Goal: Communication & Community: Answer question/provide support

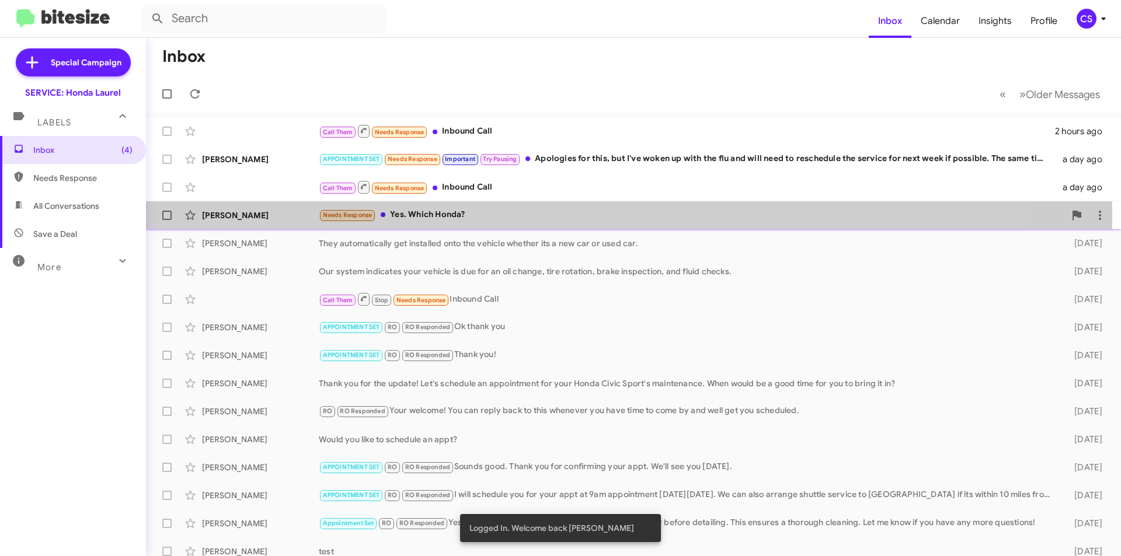
click at [476, 215] on div "Needs Response Yes. Which Honda?" at bounding box center [692, 214] width 746 height 13
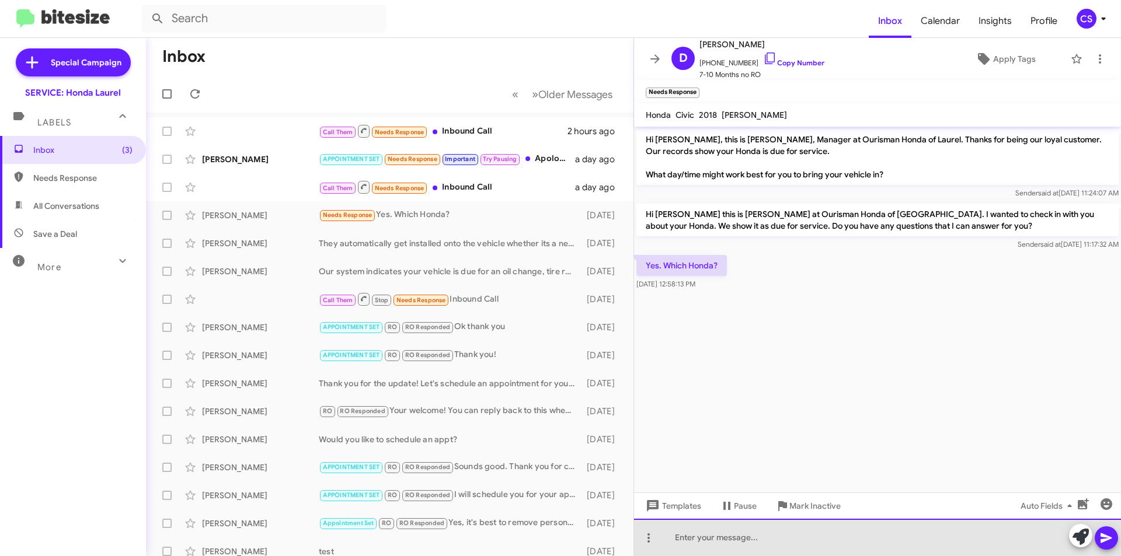
click at [786, 528] on div at bounding box center [877, 537] width 487 height 37
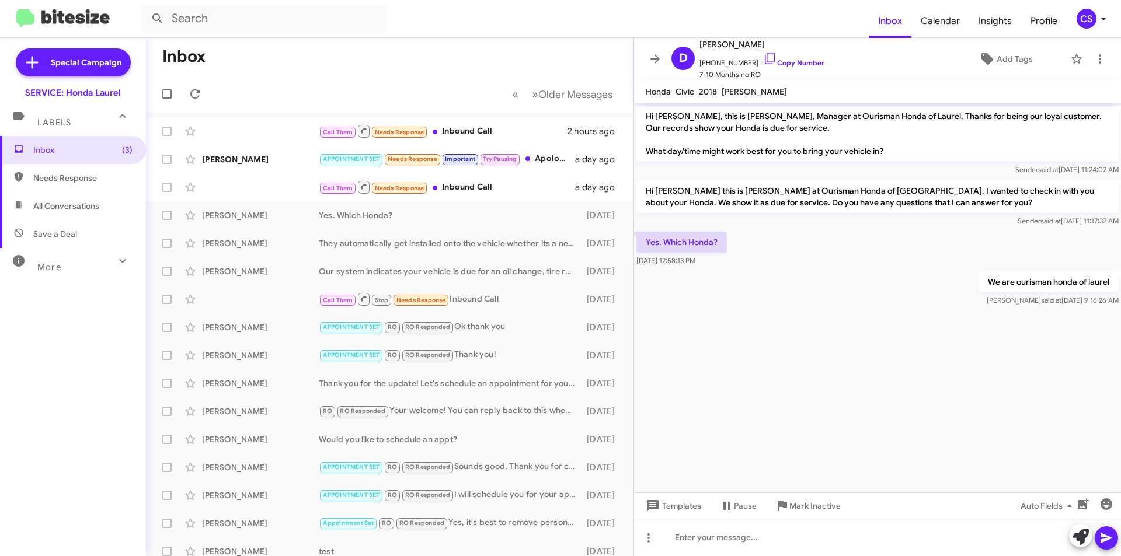
click at [657, 54] on icon at bounding box center [655, 59] width 14 height 14
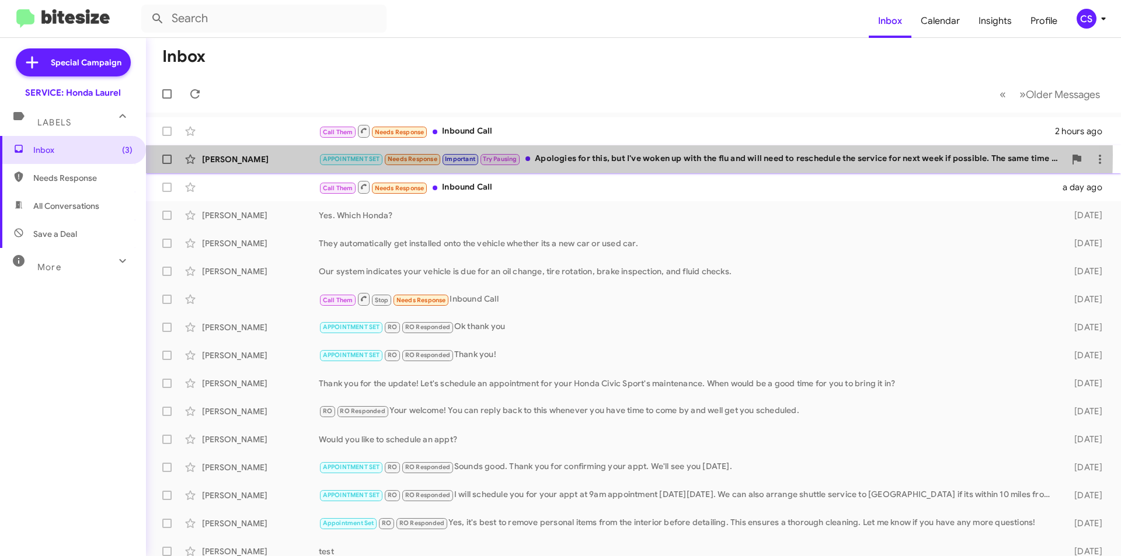
click at [587, 155] on div "APPOINTMENT SET Needs Response Important Try Pausing Apologies for this, but I'…" at bounding box center [692, 158] width 746 height 13
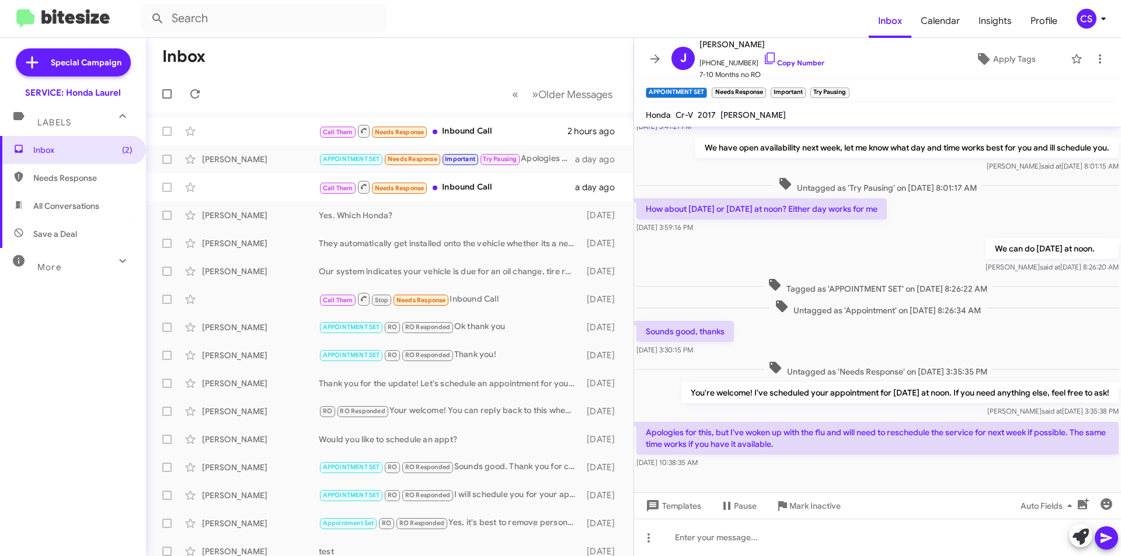
scroll to position [209, 0]
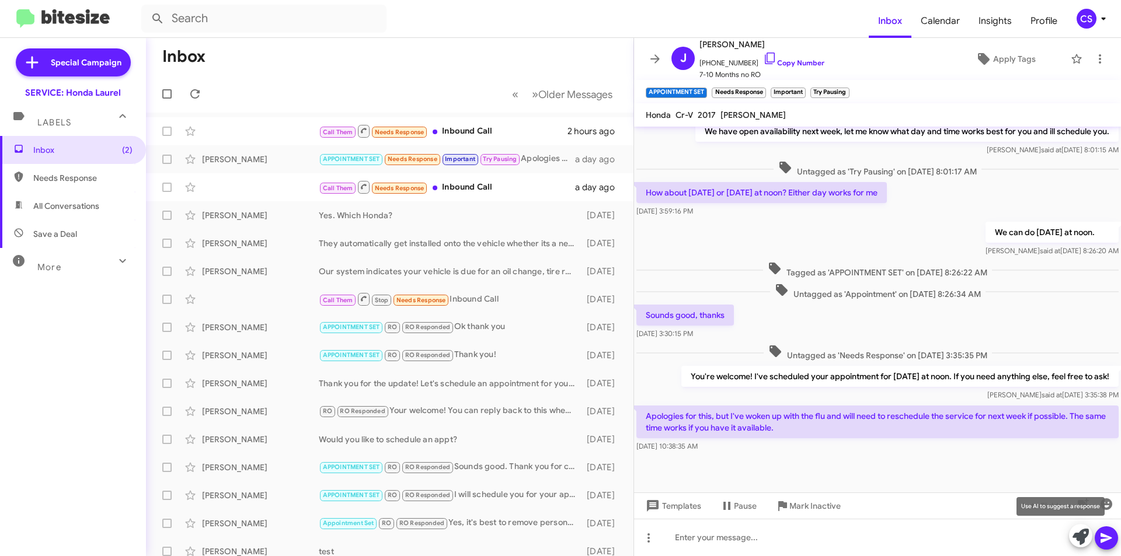
click at [1083, 532] on icon at bounding box center [1080, 537] width 16 height 16
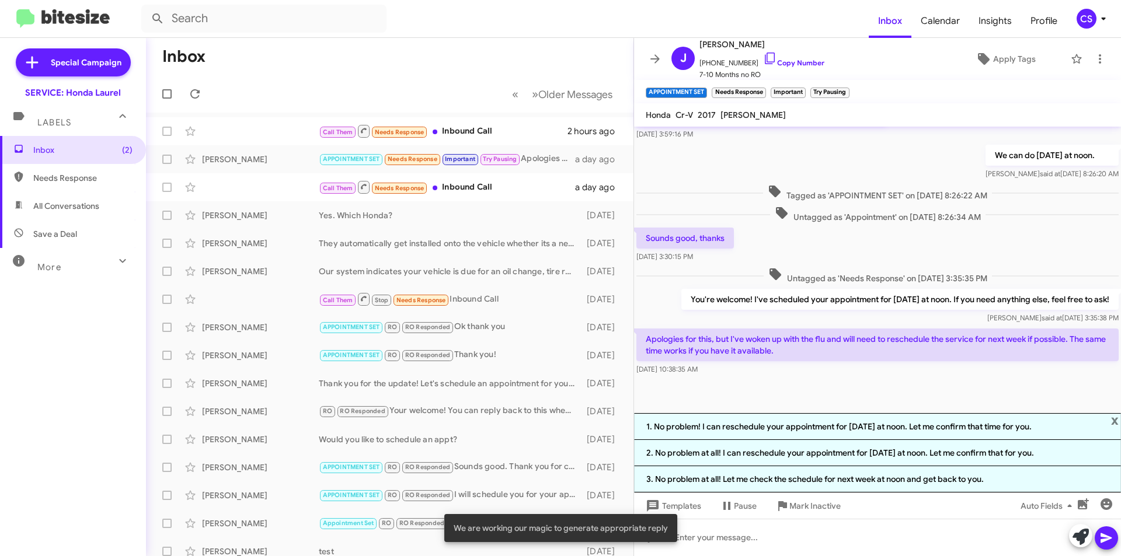
scroll to position [288, 0]
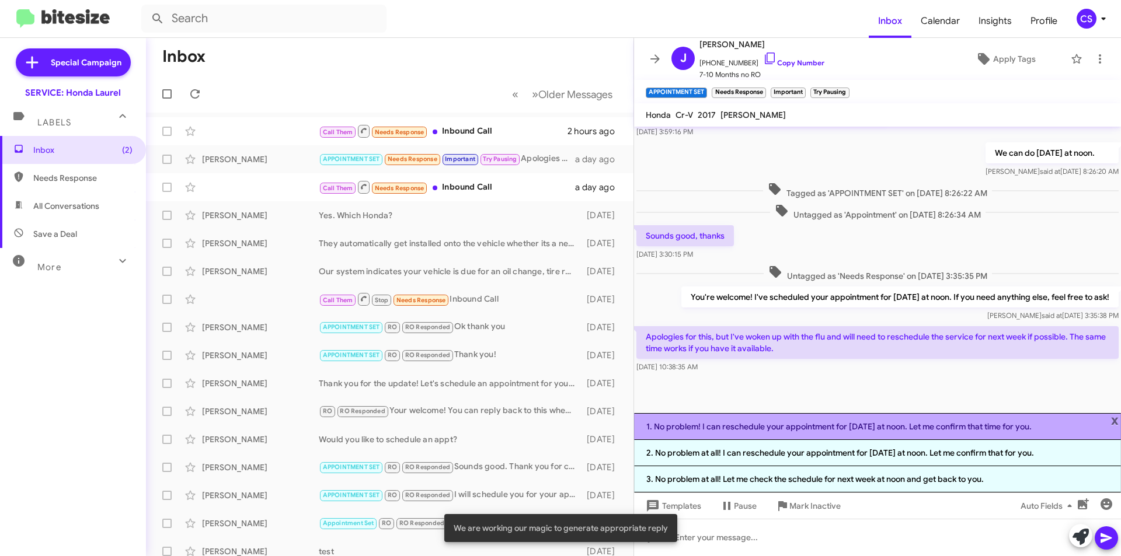
click at [832, 428] on li "1. No problem! I can reschedule your appointment for [DATE] at noon. Let me con…" at bounding box center [877, 426] width 487 height 27
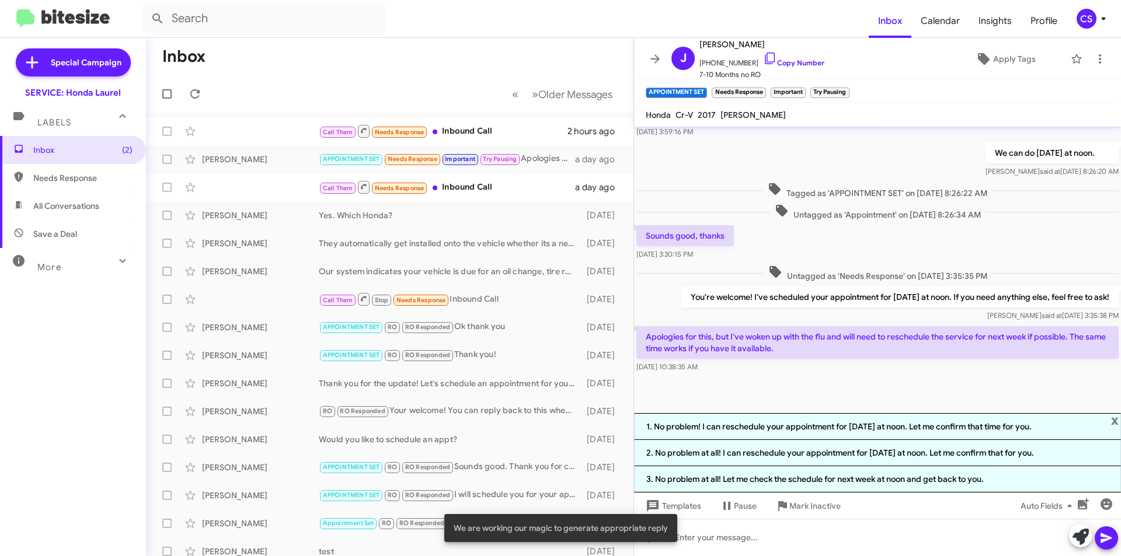
scroll to position [221, 0]
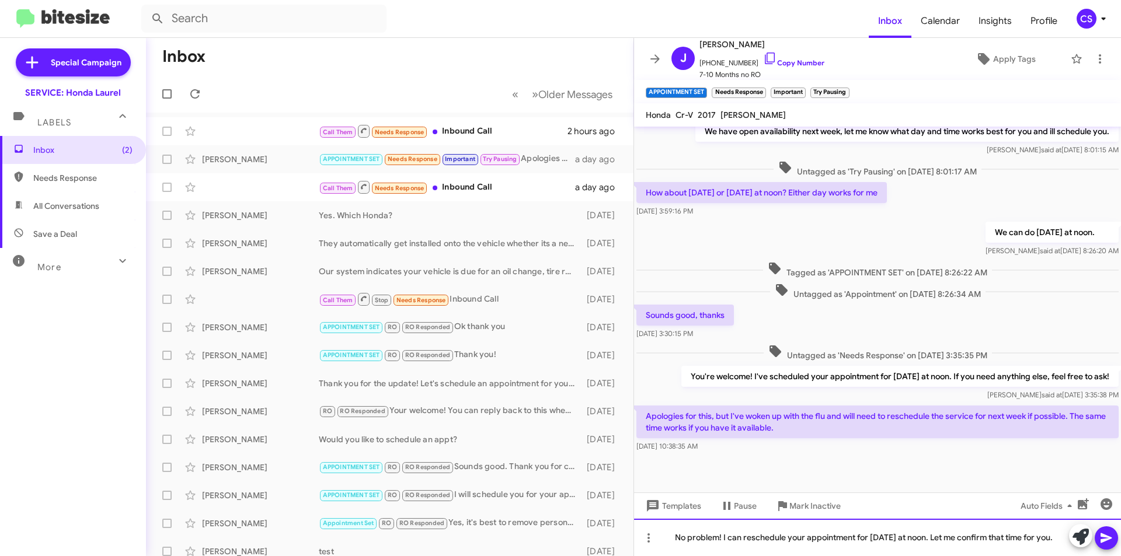
drag, startPoint x: 713, startPoint y: 540, endPoint x: 954, endPoint y: 507, distance: 243.4
click at [961, 519] on div "No problem! I can reschedule your appointment for [DATE] at noon. Let me confir…" at bounding box center [877, 537] width 487 height 37
click at [1104, 527] on span at bounding box center [1106, 538] width 14 height 23
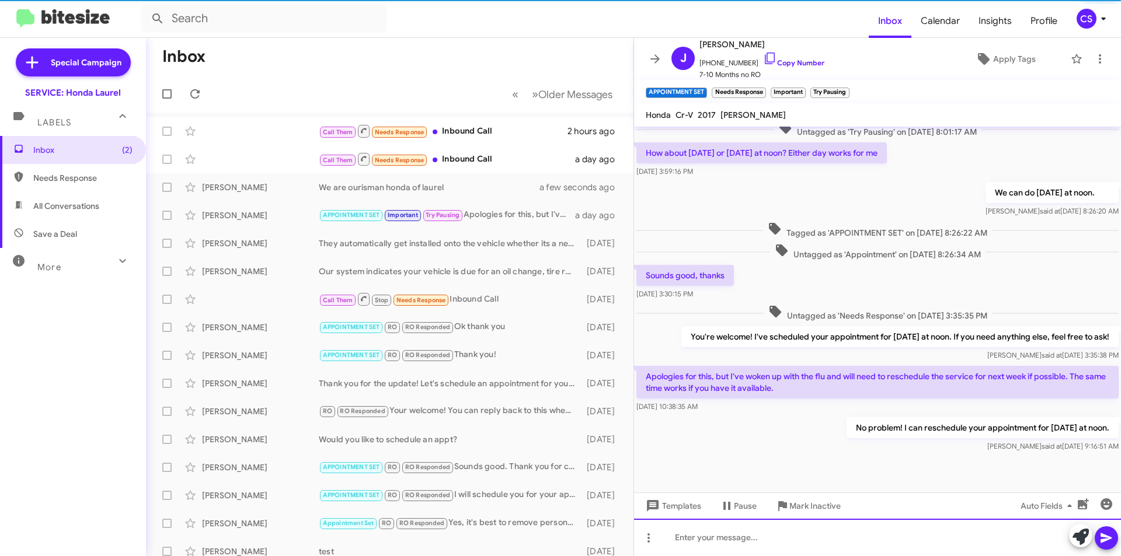
scroll to position [252, 0]
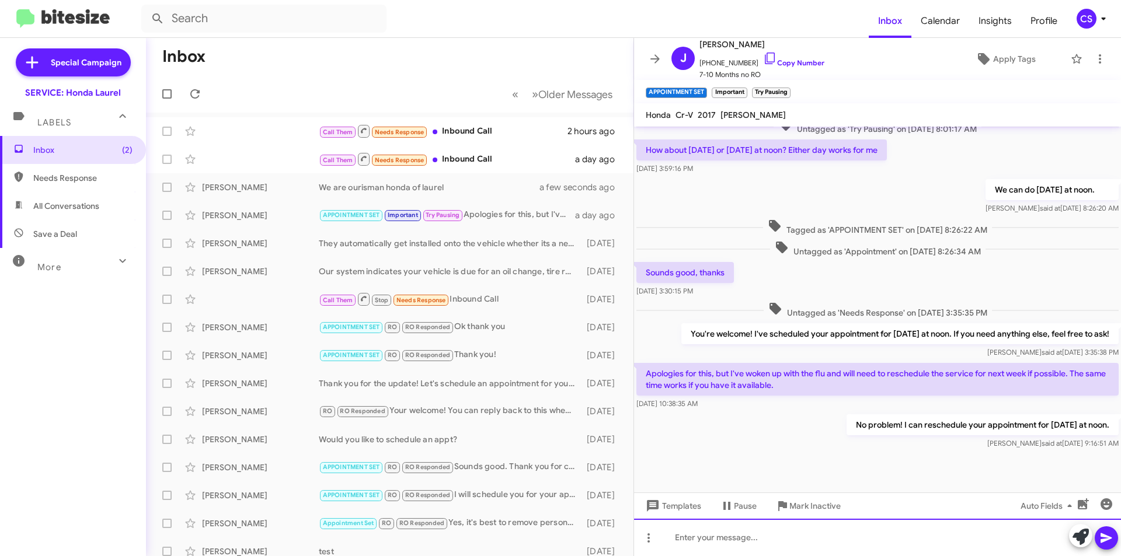
drag, startPoint x: 714, startPoint y: 546, endPoint x: 717, endPoint y: 540, distance: 6.5
click at [716, 543] on div at bounding box center [877, 537] width 487 height 37
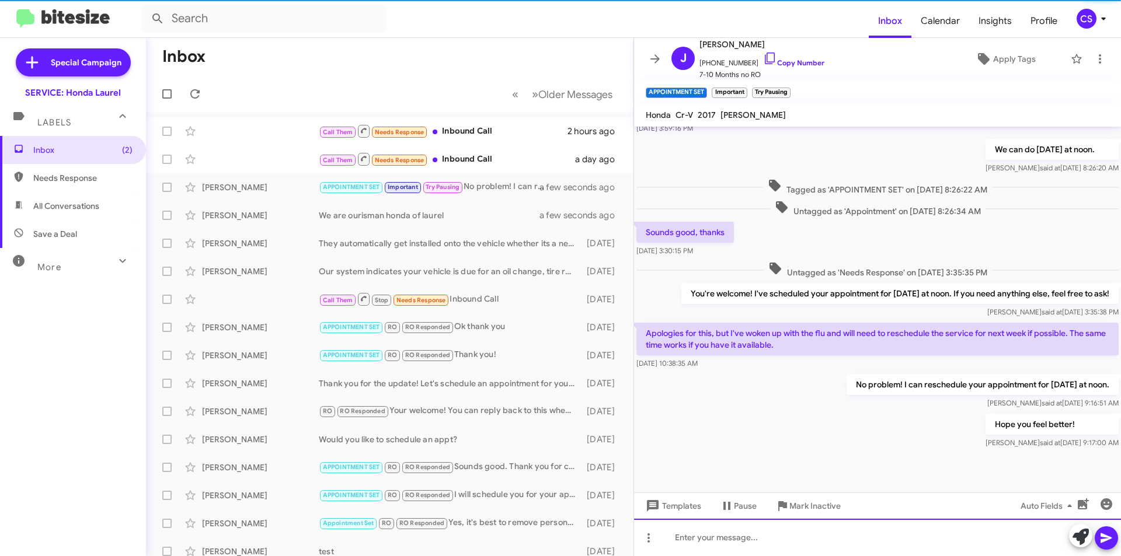
scroll to position [294, 0]
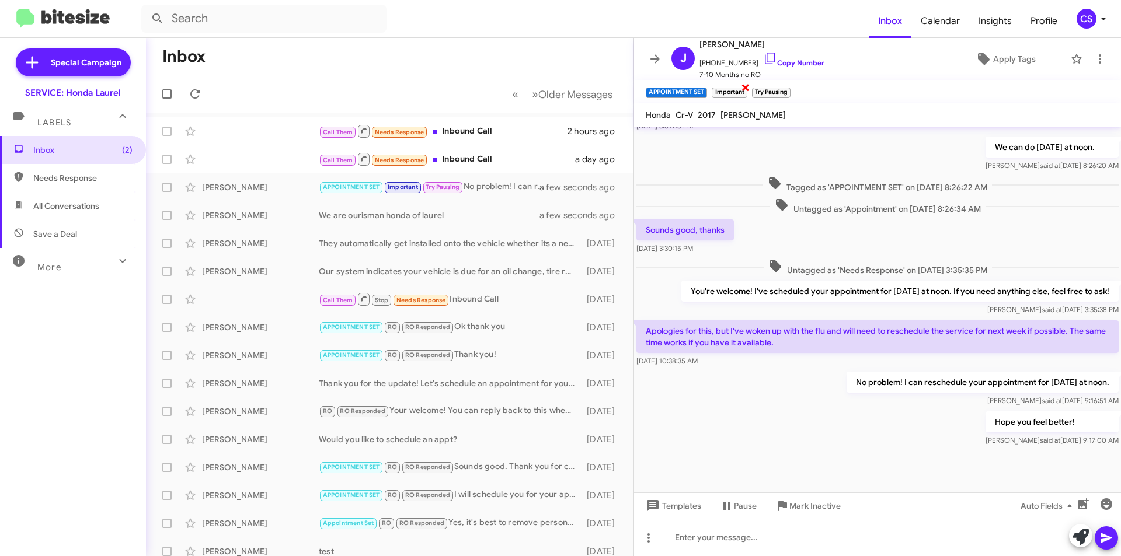
click at [744, 85] on span "×" at bounding box center [745, 87] width 9 height 14
click at [750, 84] on span "×" at bounding box center [748, 87] width 9 height 14
drag, startPoint x: 656, startPoint y: 56, endPoint x: 623, endPoint y: 63, distance: 32.9
click at [657, 55] on icon at bounding box center [655, 59] width 14 height 14
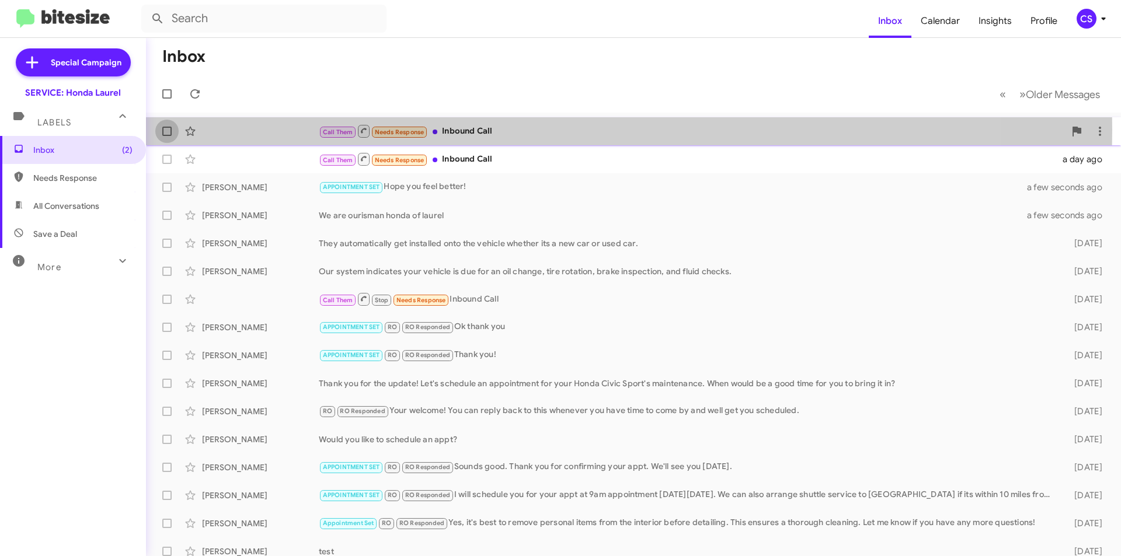
drag, startPoint x: 166, startPoint y: 130, endPoint x: 161, endPoint y: 158, distance: 28.5
click at [166, 130] on span at bounding box center [166, 131] width 9 height 9
click at [166, 136] on input "checkbox" at bounding box center [166, 136] width 1 height 1
checkbox input "true"
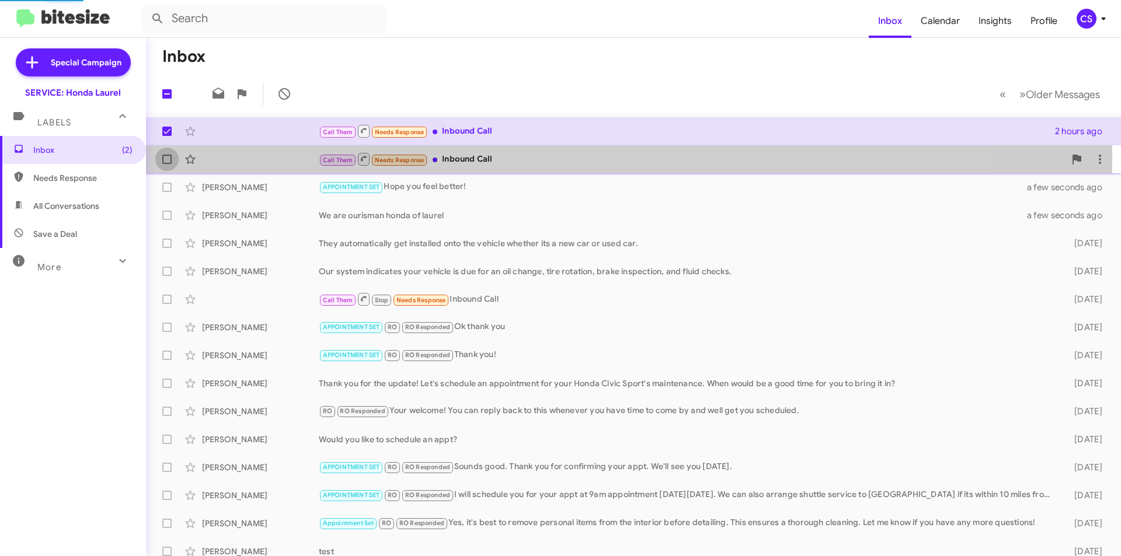
drag, startPoint x: 162, startPoint y: 158, endPoint x: 209, endPoint y: 120, distance: 59.8
click at [163, 158] on span at bounding box center [166, 159] width 9 height 9
click at [166, 164] on input "checkbox" at bounding box center [166, 164] width 1 height 1
checkbox input "true"
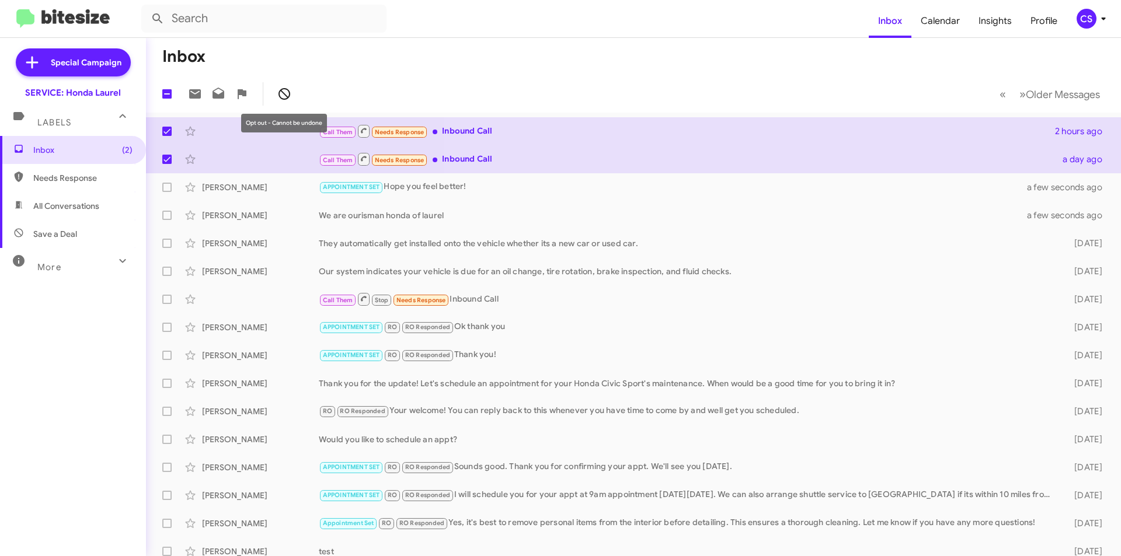
click at [287, 95] on icon at bounding box center [284, 94] width 14 height 14
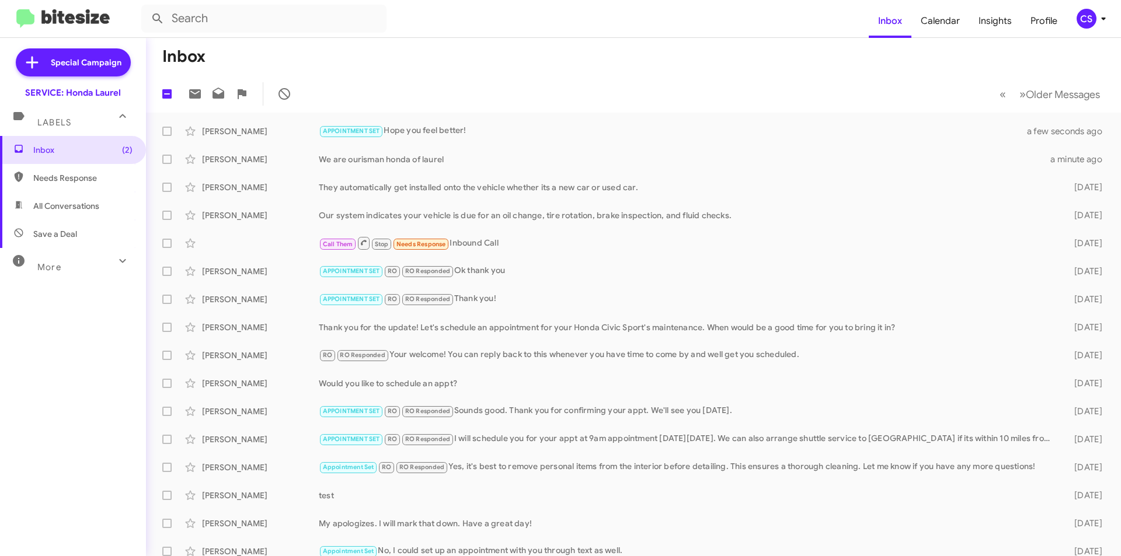
click at [56, 169] on span "Needs Response" at bounding box center [73, 178] width 146 height 28
type input "in:needs-response"
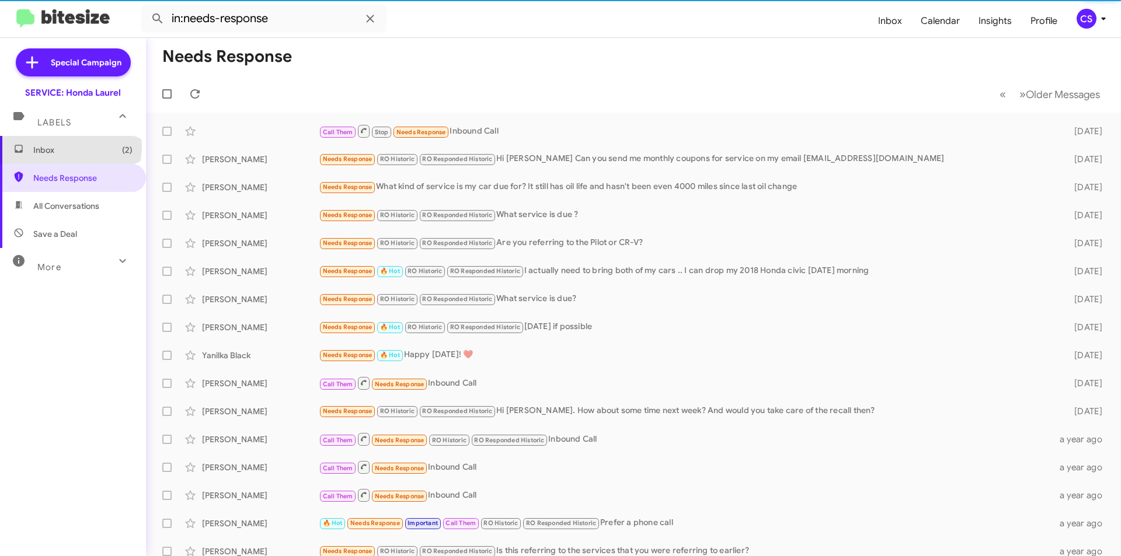
click at [70, 147] on span "Inbox (2)" at bounding box center [82, 150] width 99 height 12
